Goal: Check status: Check status

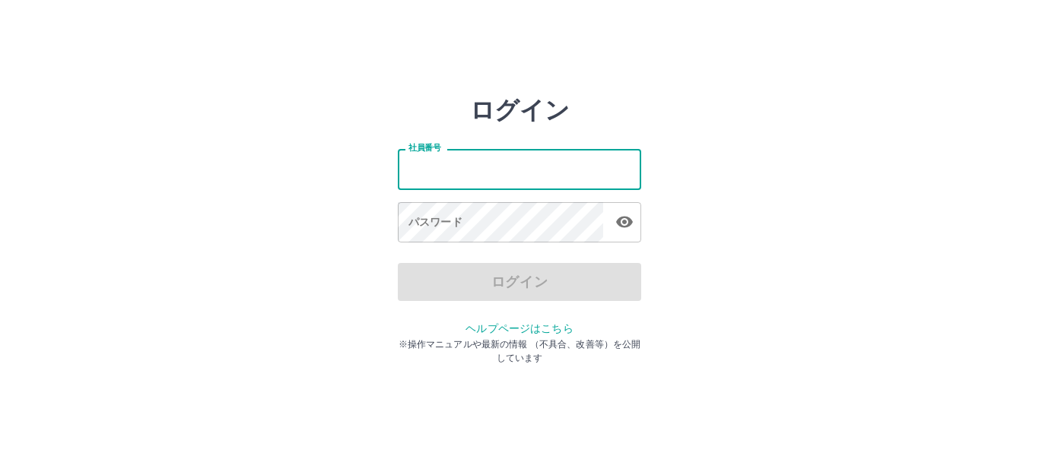
click at [433, 173] on input "社員番号" at bounding box center [519, 169] width 243 height 40
type input "*******"
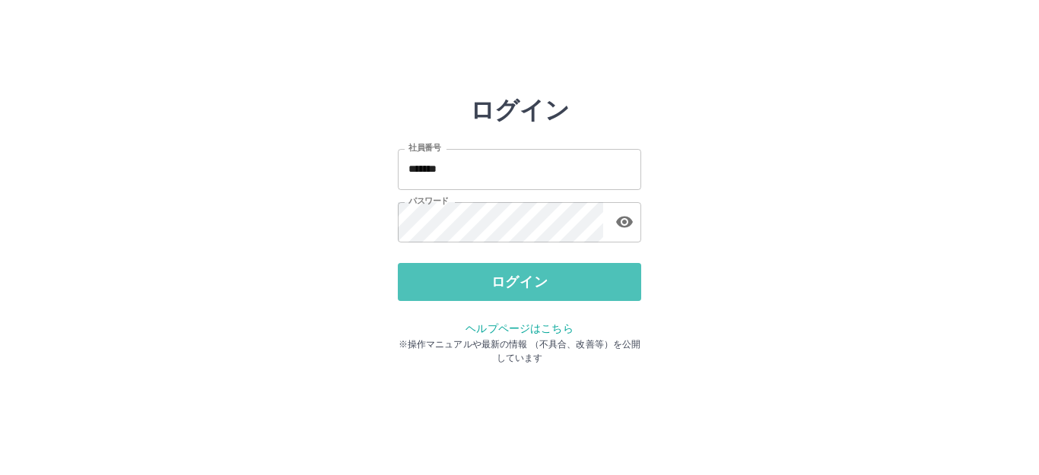
click at [441, 281] on button "ログイン" at bounding box center [519, 282] width 243 height 38
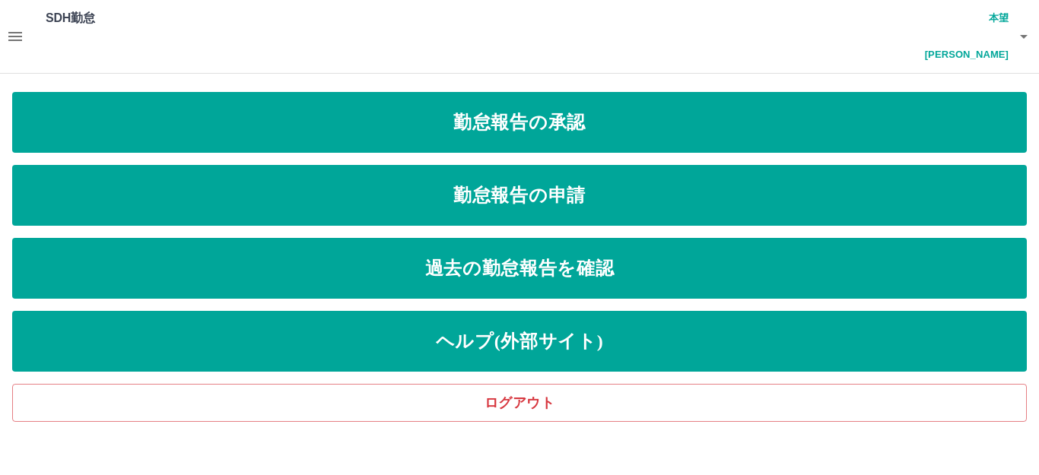
click at [7, 27] on icon "button" at bounding box center [15, 36] width 18 height 18
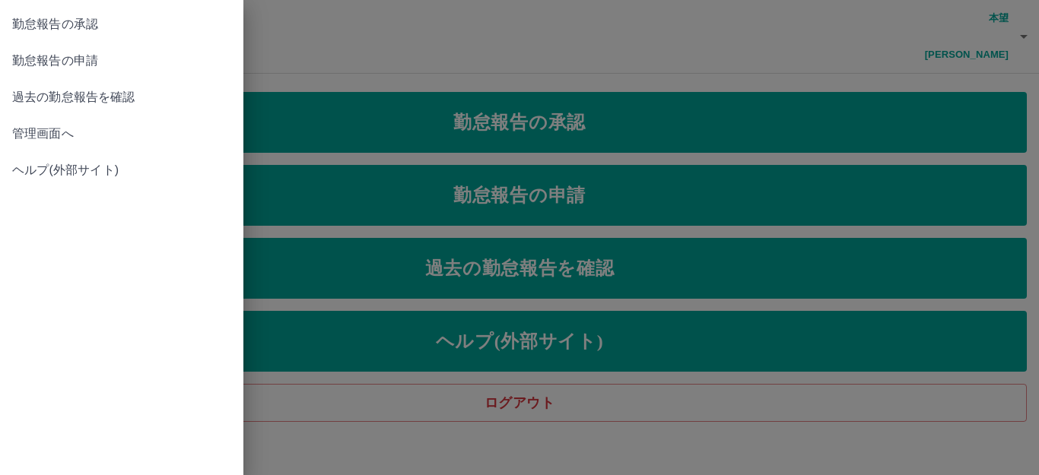
click at [309, 32] on div at bounding box center [519, 237] width 1039 height 475
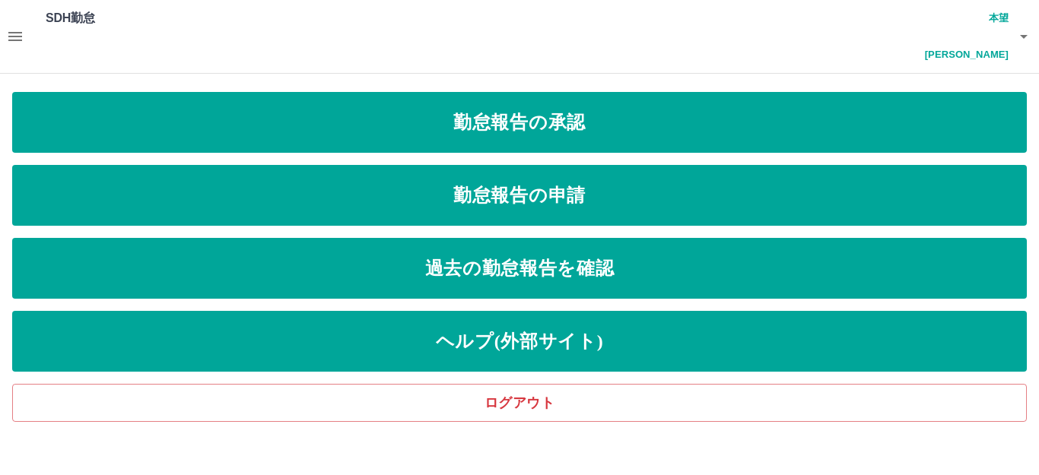
click at [25, 19] on button "button" at bounding box center [15, 36] width 30 height 73
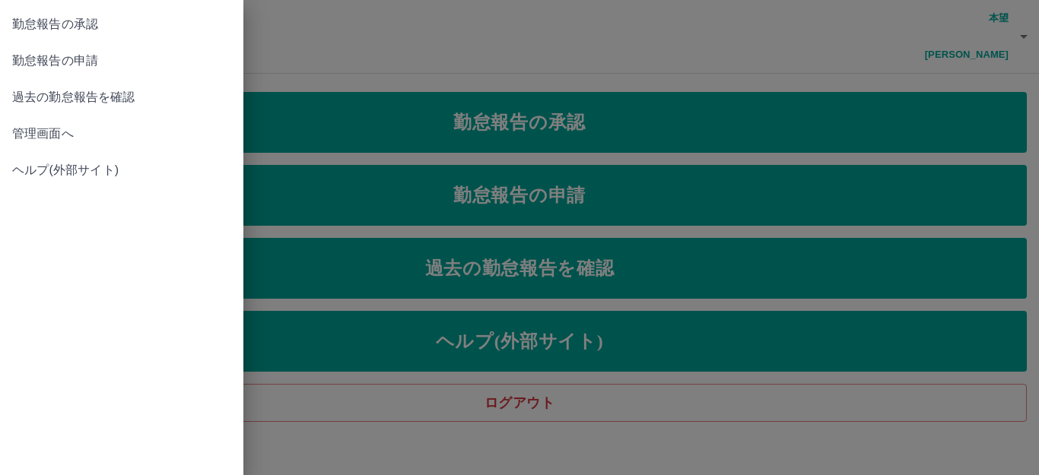
click at [279, 31] on div at bounding box center [519, 237] width 1039 height 475
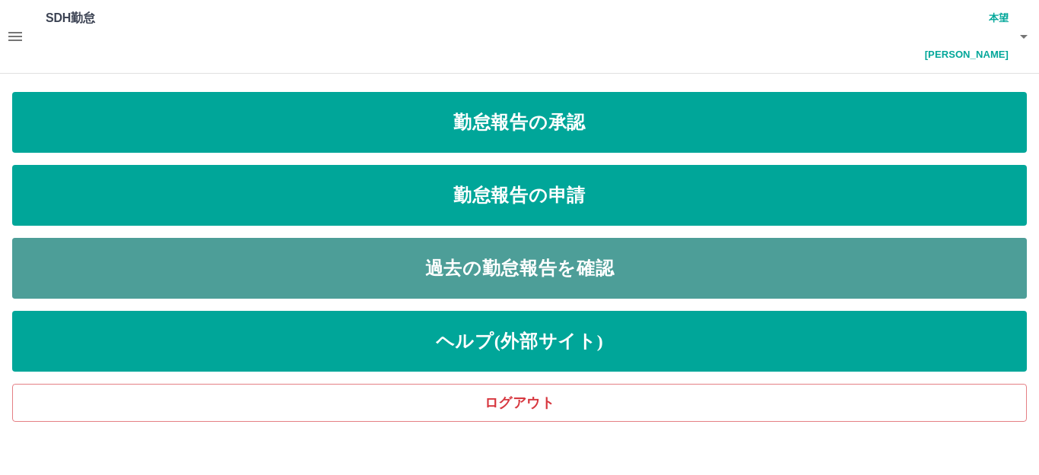
click at [306, 238] on link "過去の勤怠報告を確認" at bounding box center [519, 268] width 1014 height 61
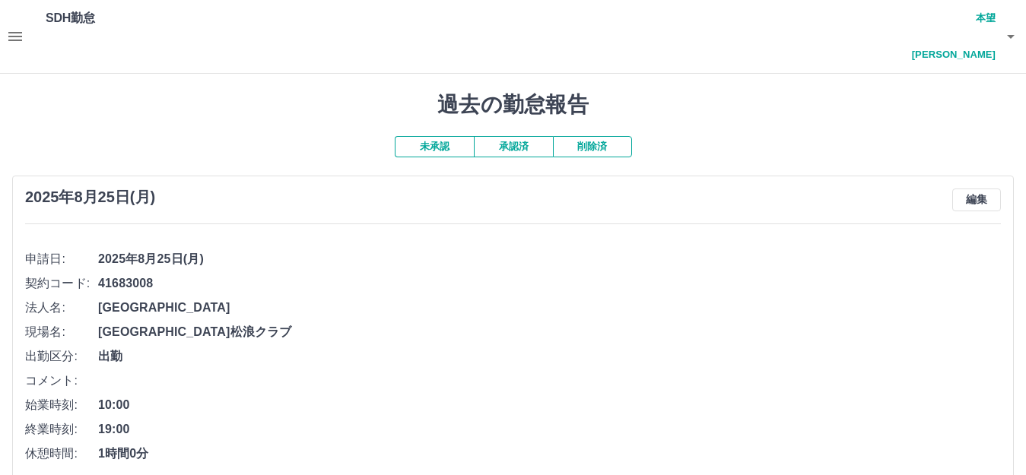
click at [429, 136] on button "未承認" at bounding box center [434, 146] width 79 height 21
click at [8, 27] on icon "button" at bounding box center [15, 36] width 18 height 18
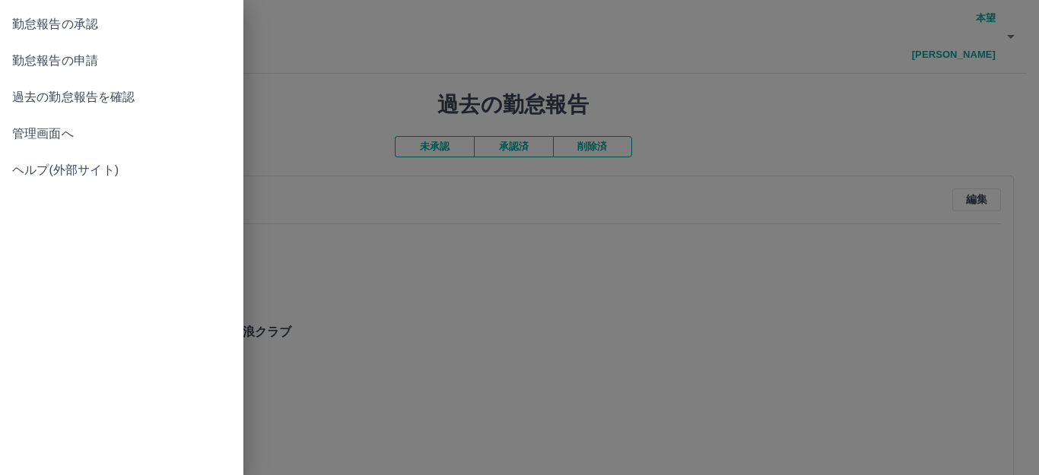
click at [381, 48] on div at bounding box center [519, 237] width 1039 height 475
